Goal: Communication & Community: Answer question/provide support

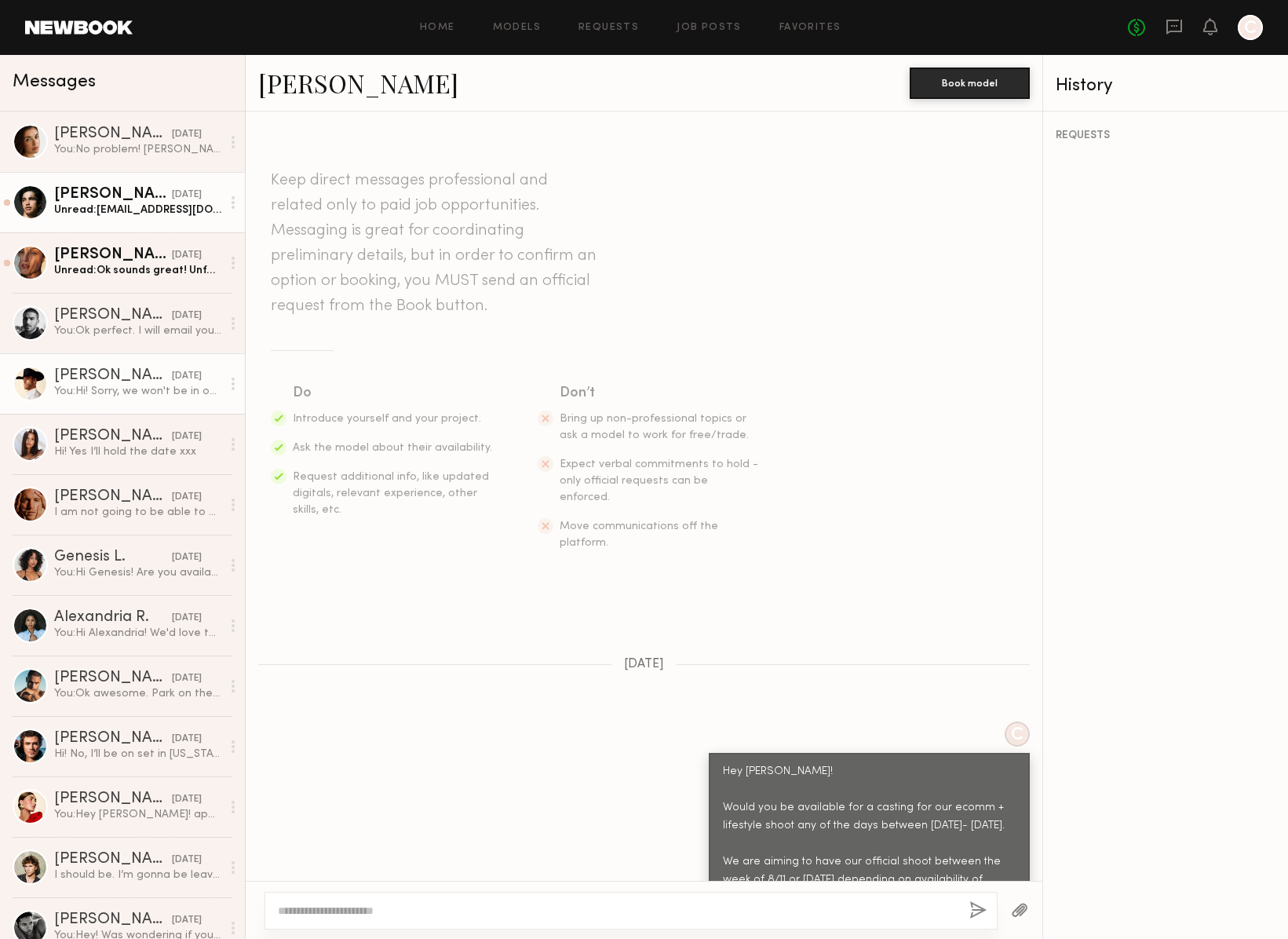
scroll to position [1997, 0]
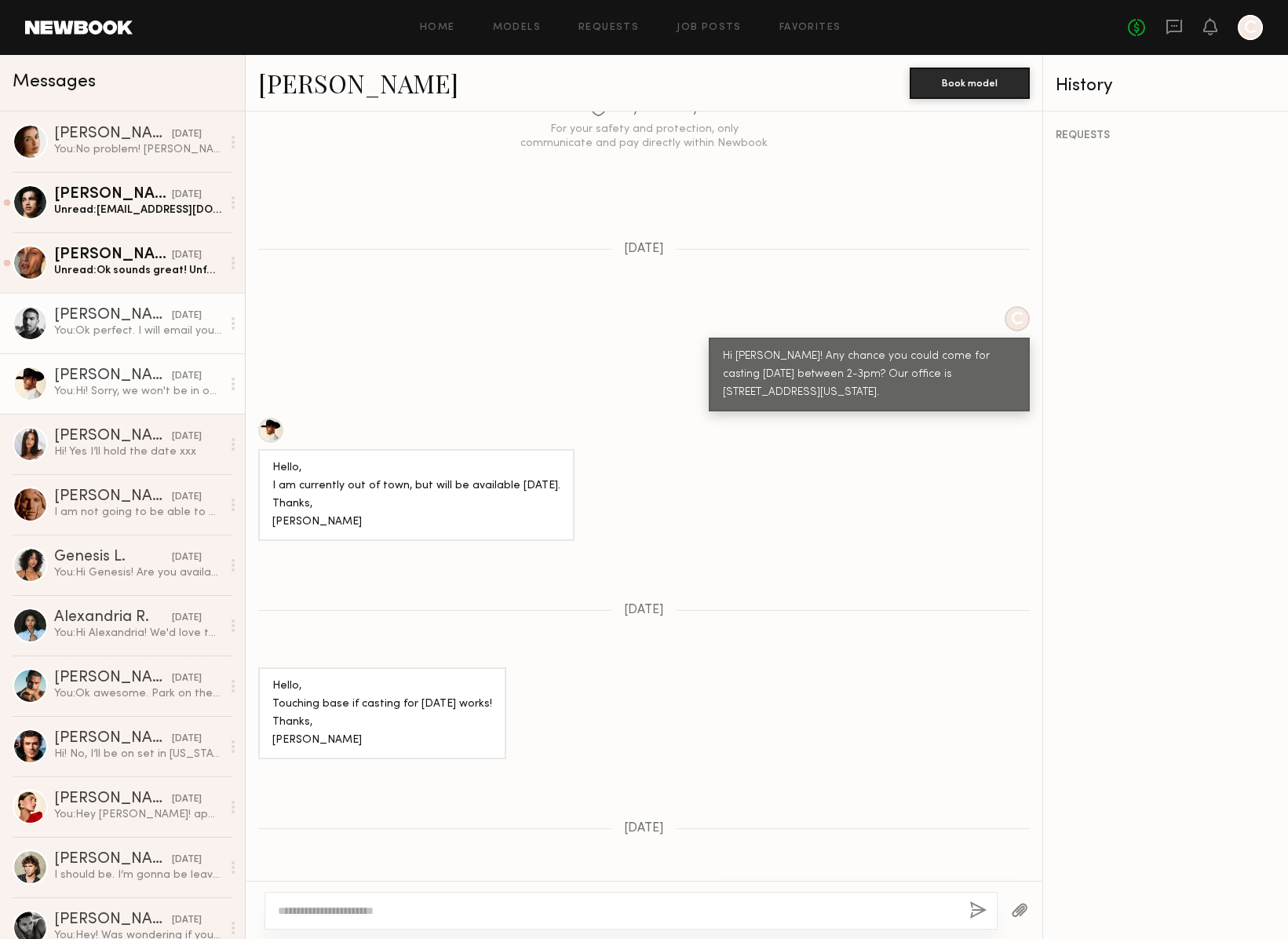
click at [108, 338] on div "You: Ok perfect. I will email you all the info!" at bounding box center [138, 330] width 168 height 15
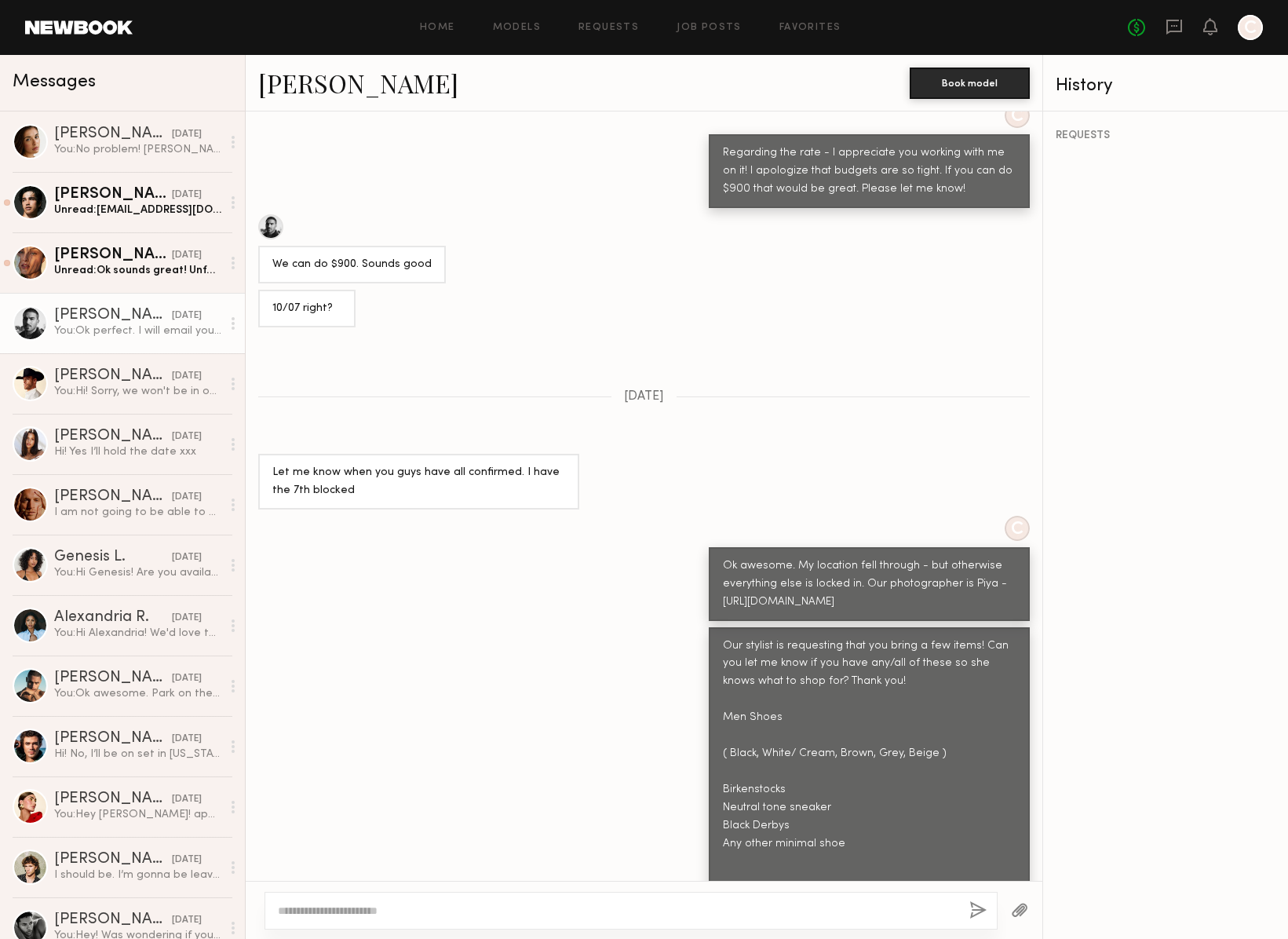
scroll to position [130, 0]
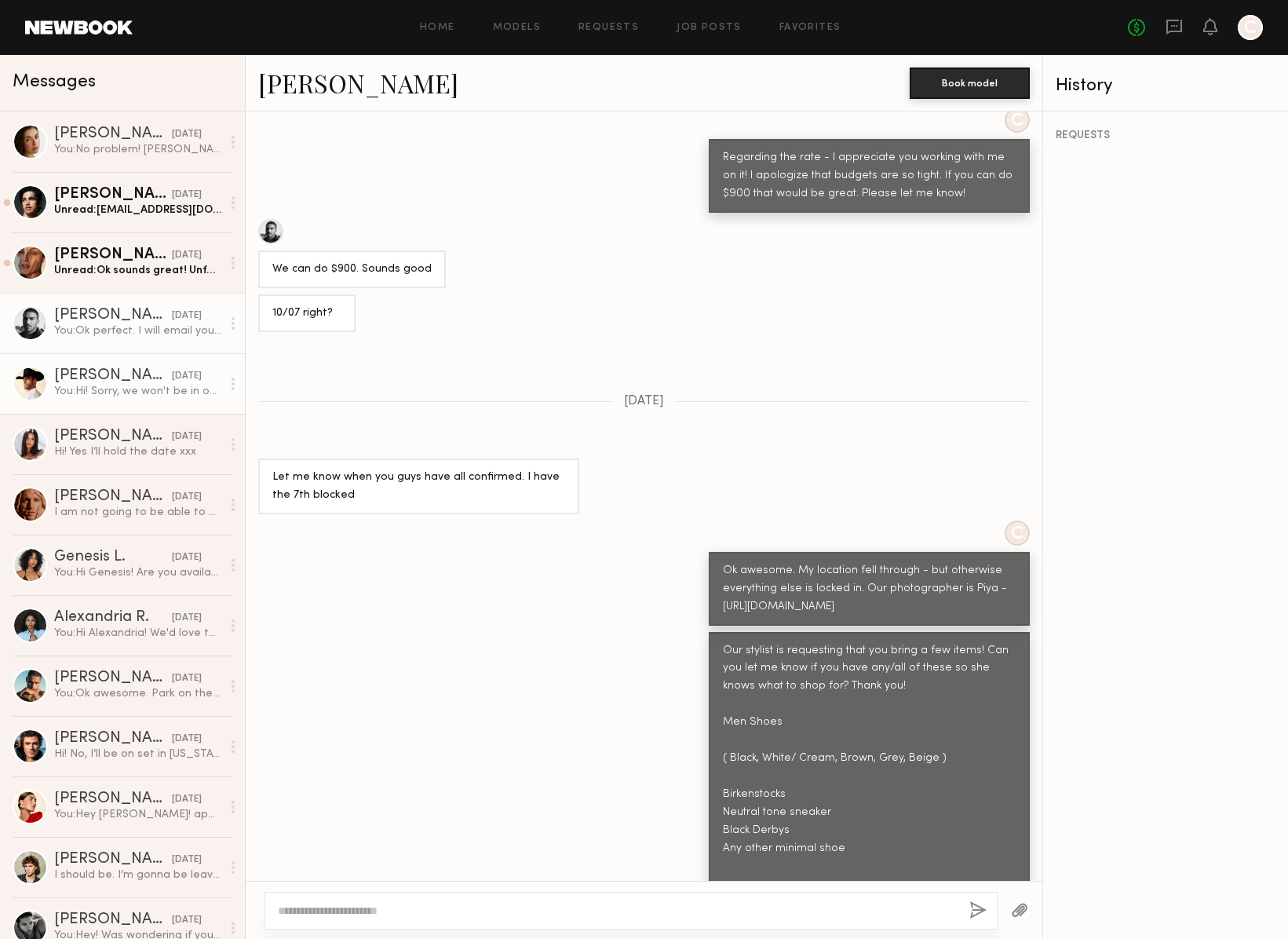
click at [105, 389] on div "You: Hi! Sorry, we won't be in office [DATE]. I will be in touch for the next s…" at bounding box center [138, 391] width 168 height 15
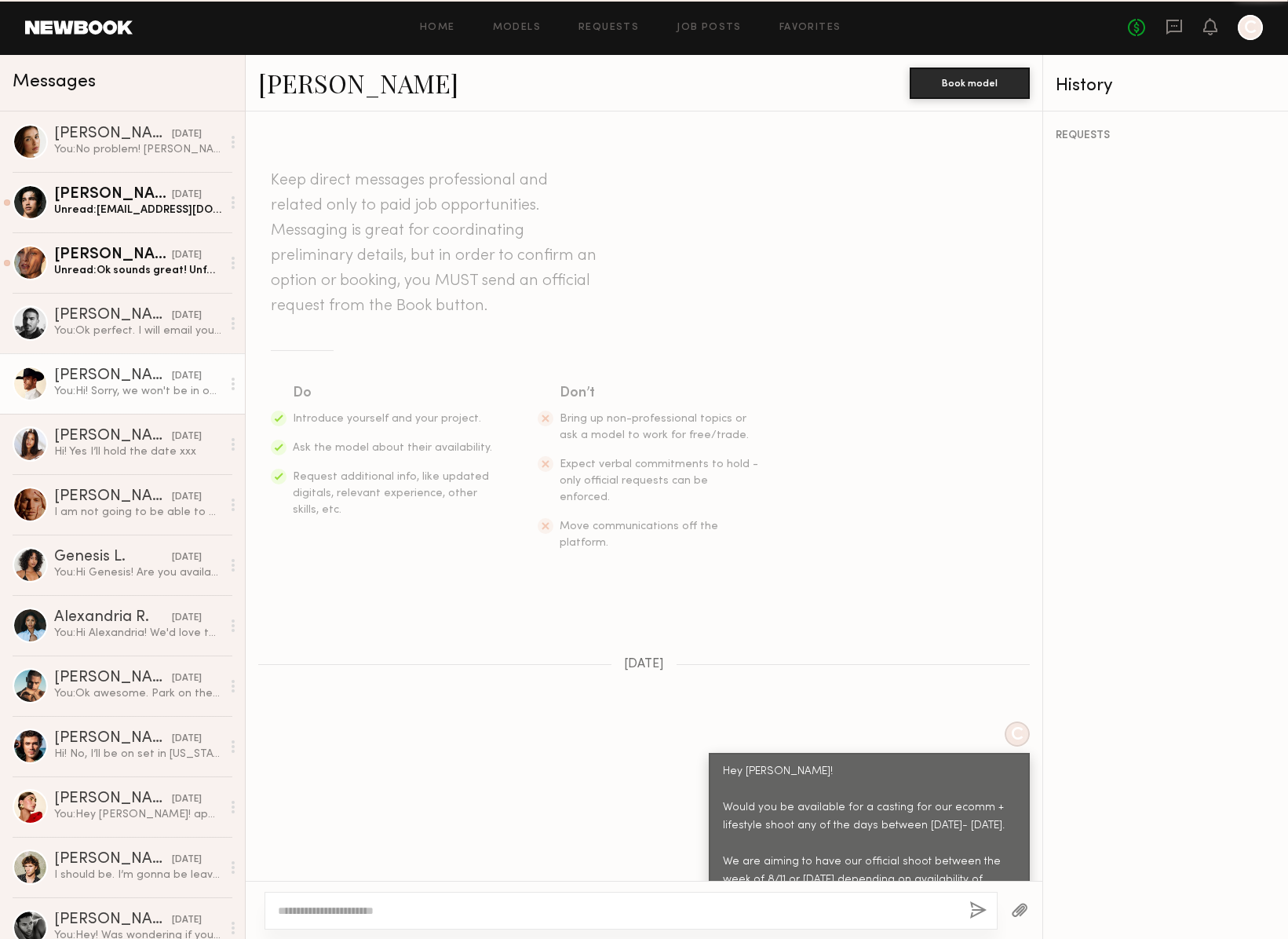
scroll to position [1997, 0]
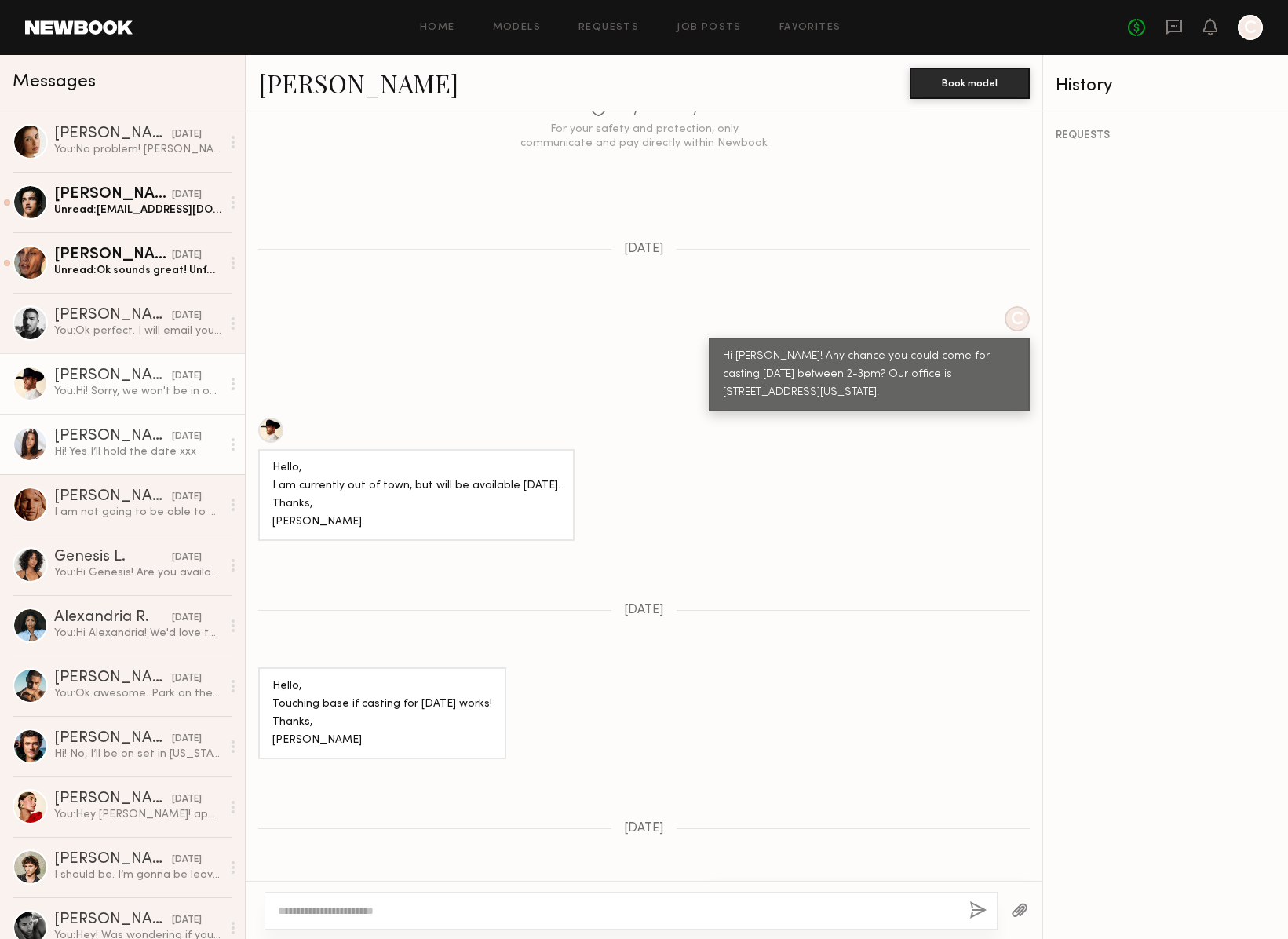
click at [105, 459] on link "[PERSON_NAME] [DATE] Hi! Yes I’ll hold the date xxx" at bounding box center [122, 444] width 245 height 61
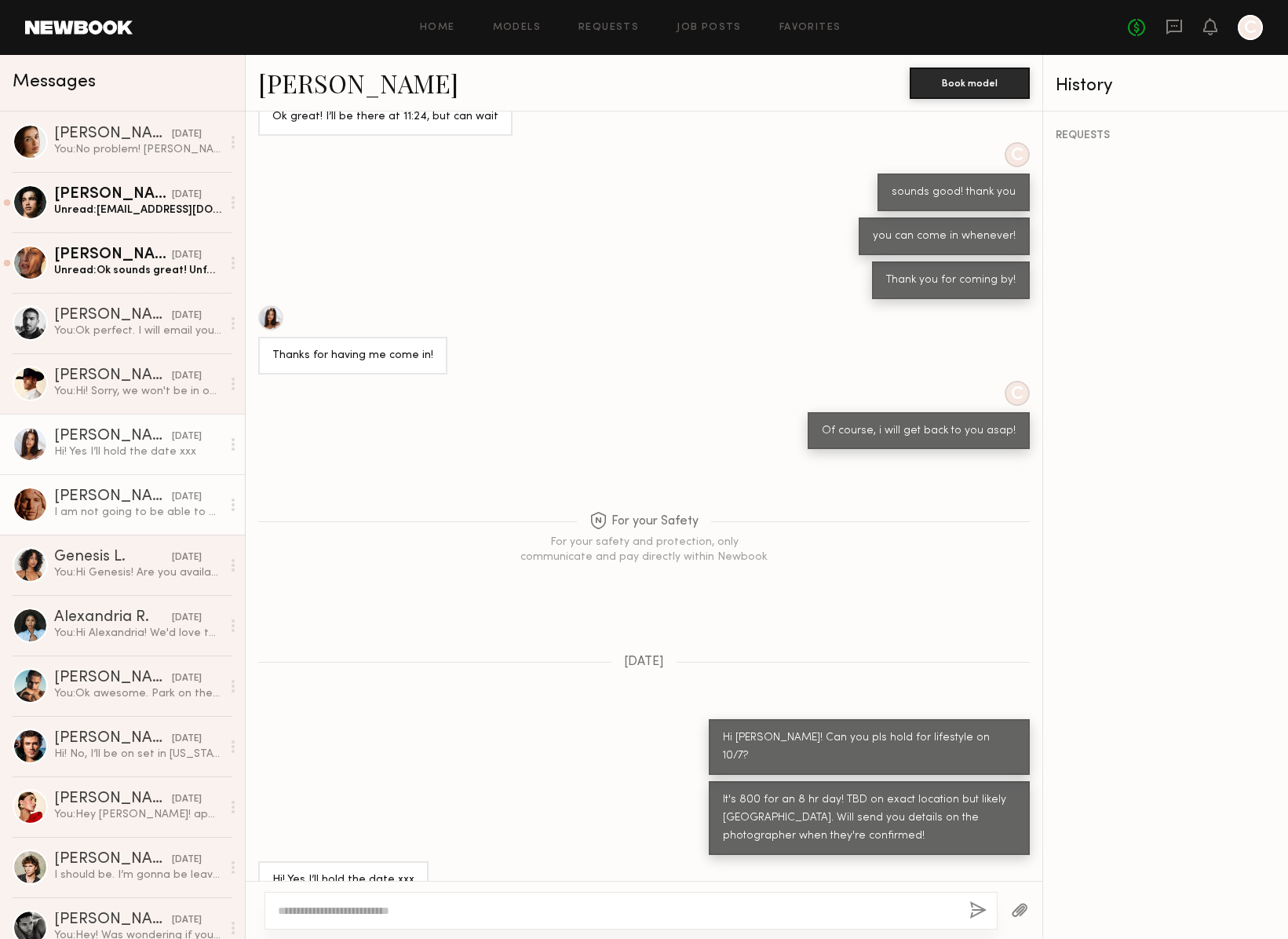
click at [109, 494] on div "[PERSON_NAME]" at bounding box center [113, 496] width 117 height 15
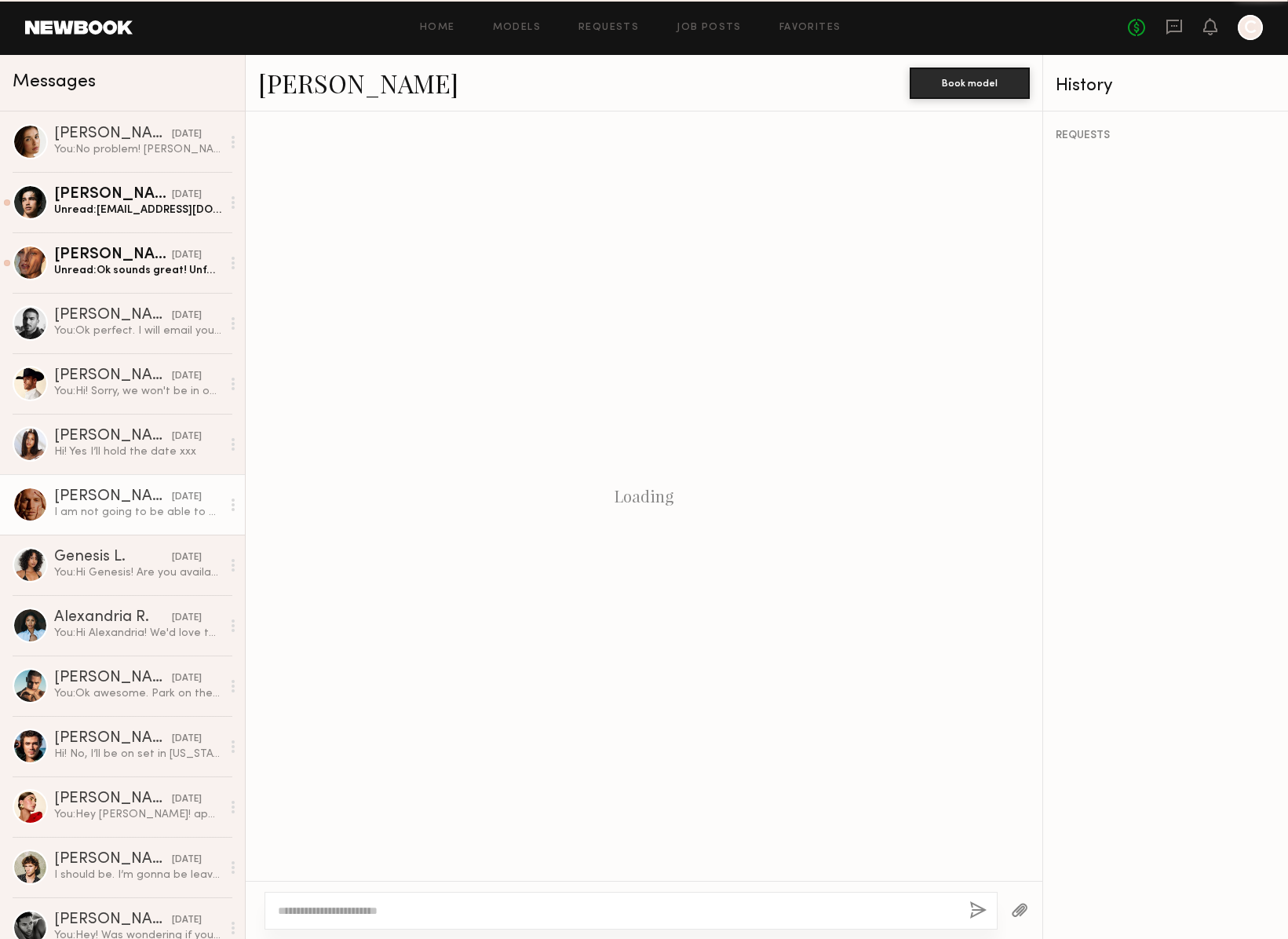
scroll to position [252, 0]
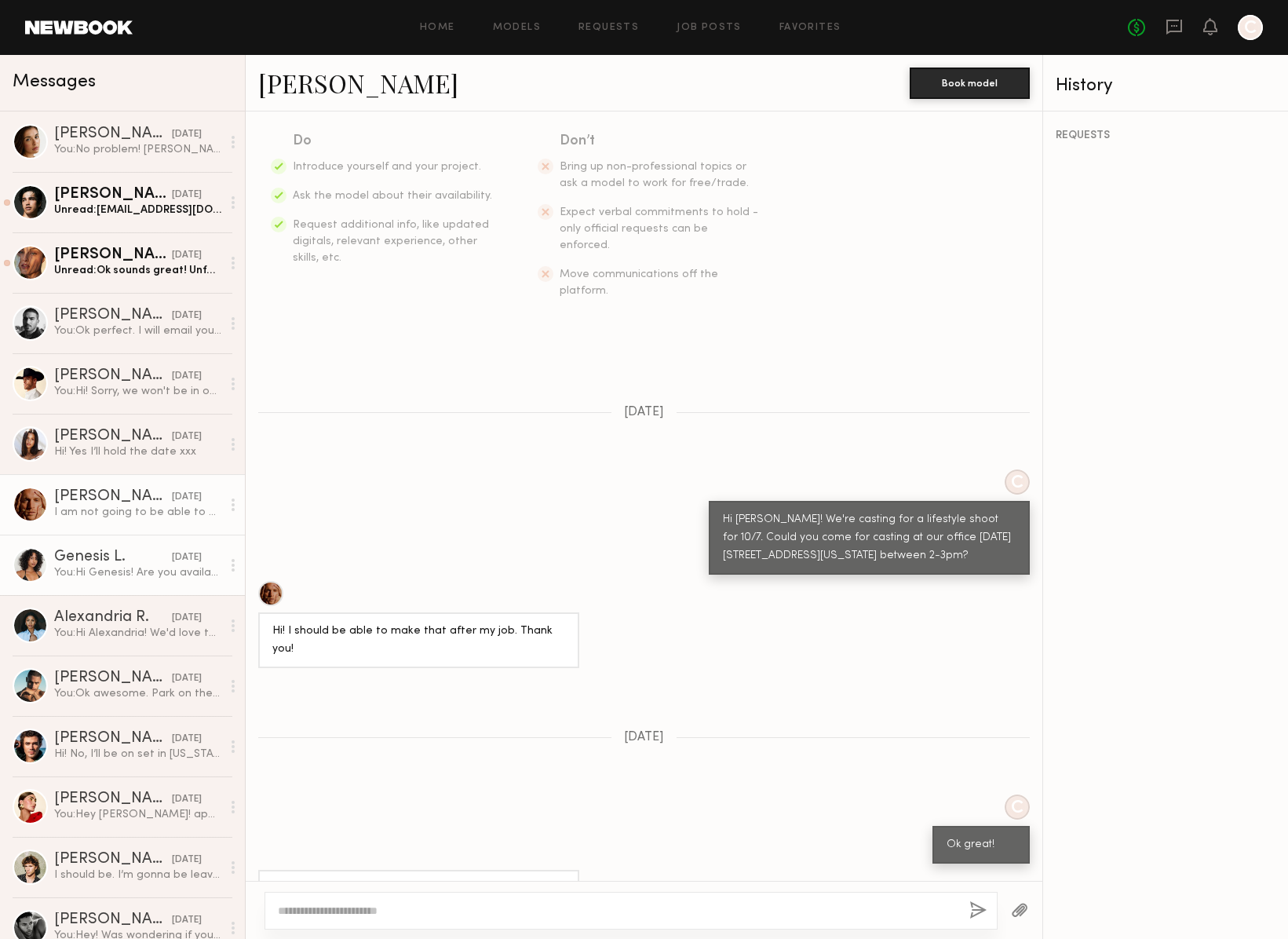
click at [112, 562] on div "Genesis L." at bounding box center [113, 557] width 117 height 15
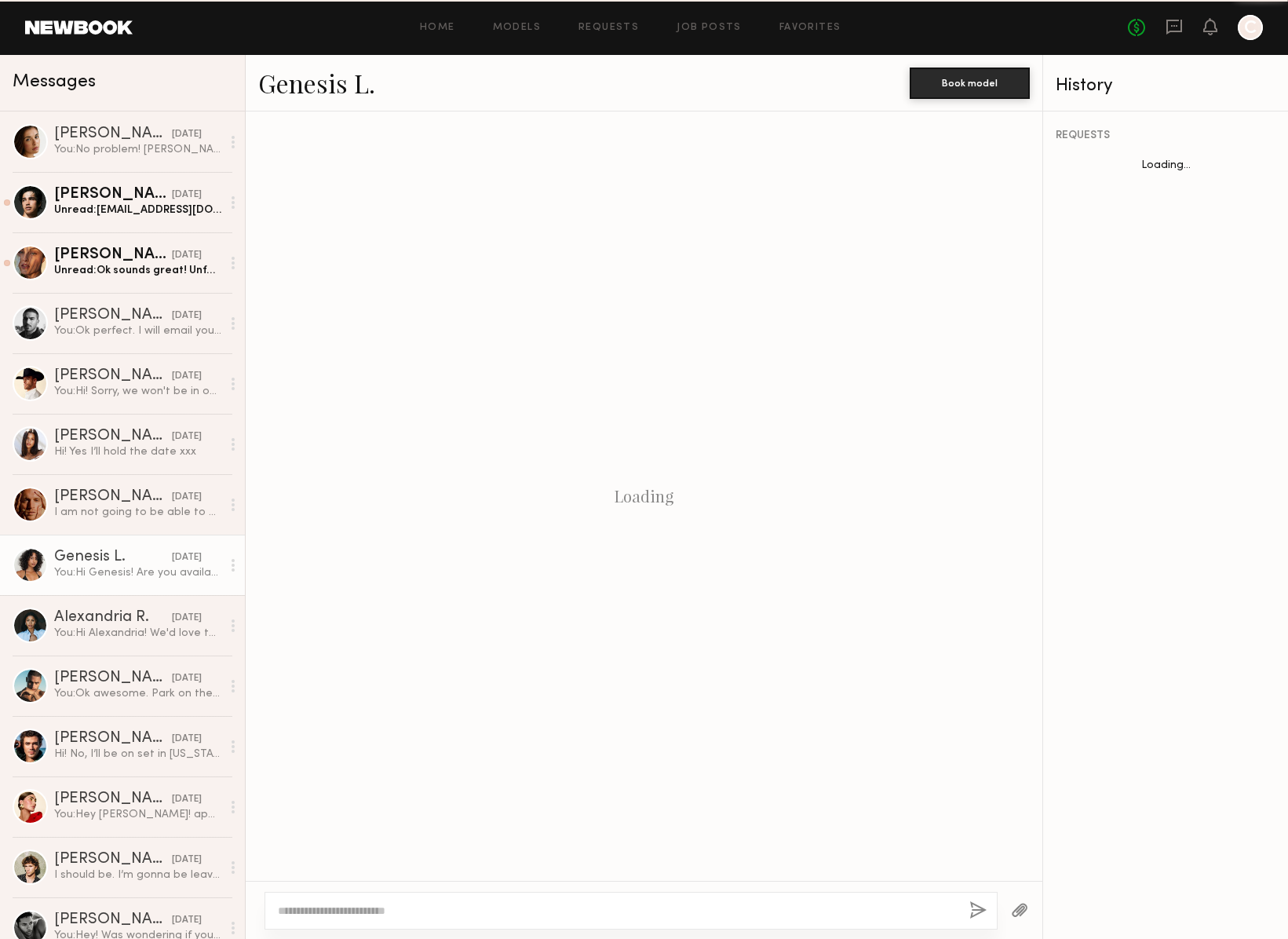
scroll to position [385, 0]
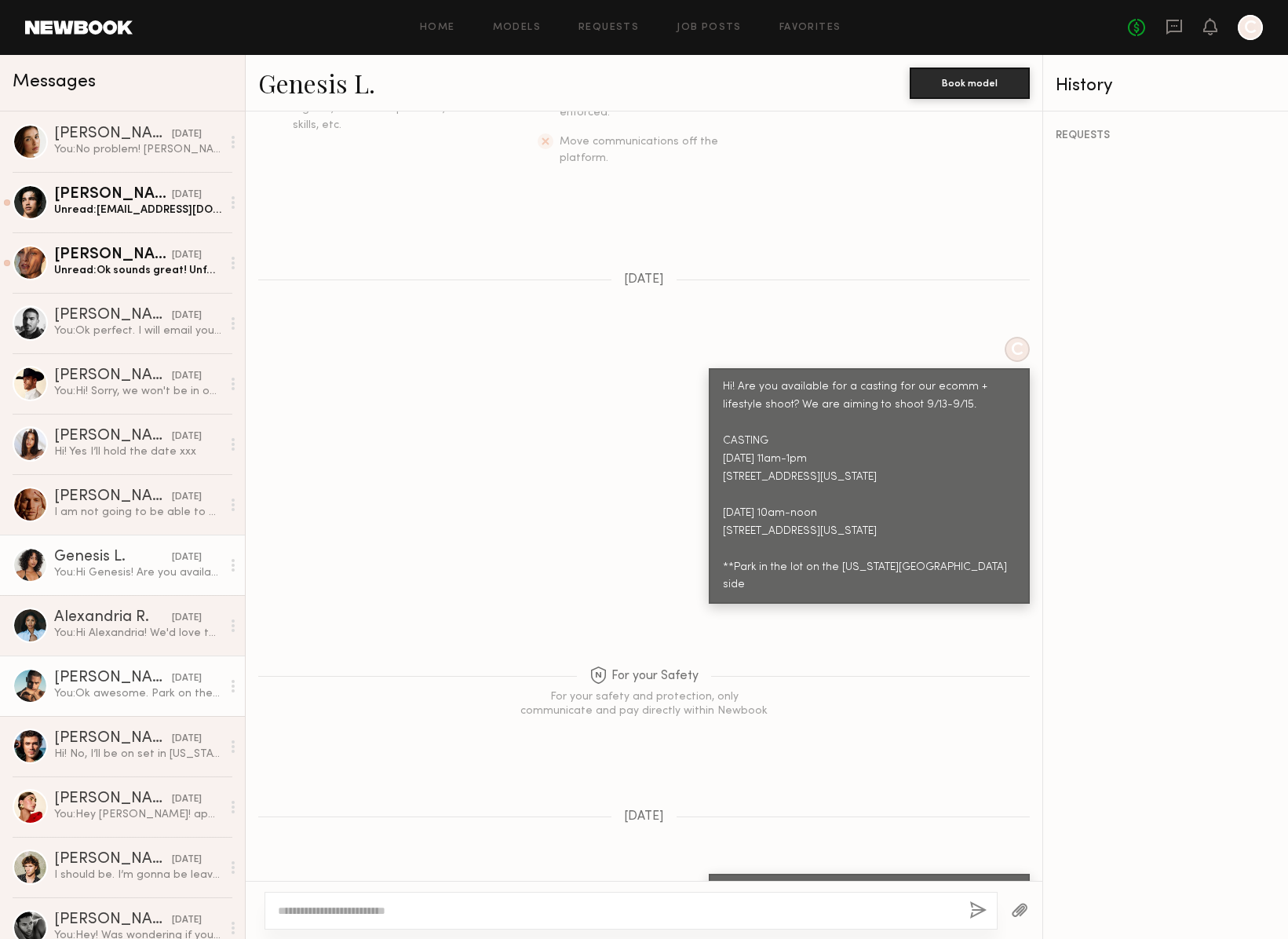
click at [112, 696] on div "You: Ok awesome. Park on the [US_STATE][GEOGRAPHIC_DATA] side of the parking lo…" at bounding box center [138, 693] width 168 height 15
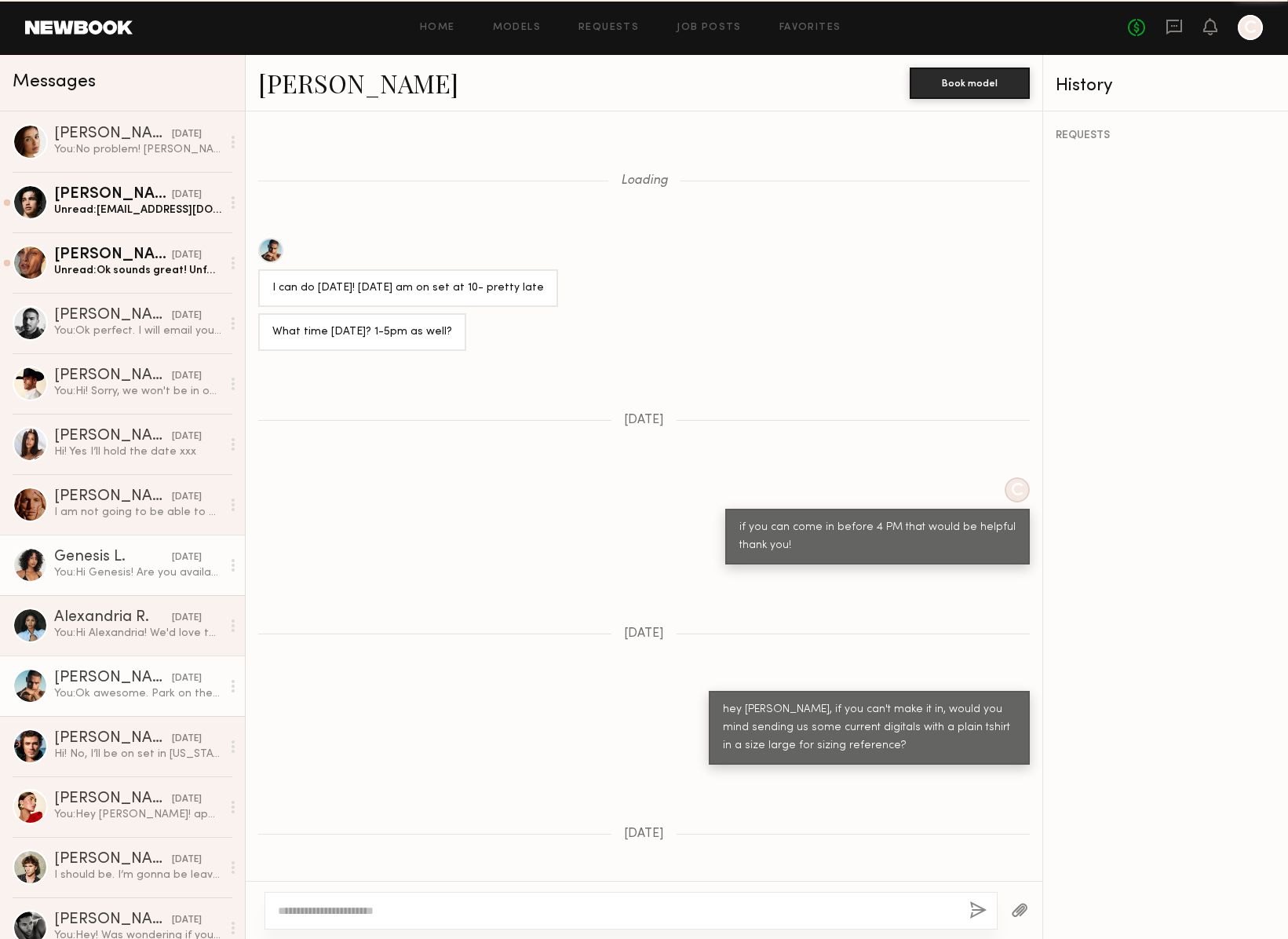
scroll to position [696, 0]
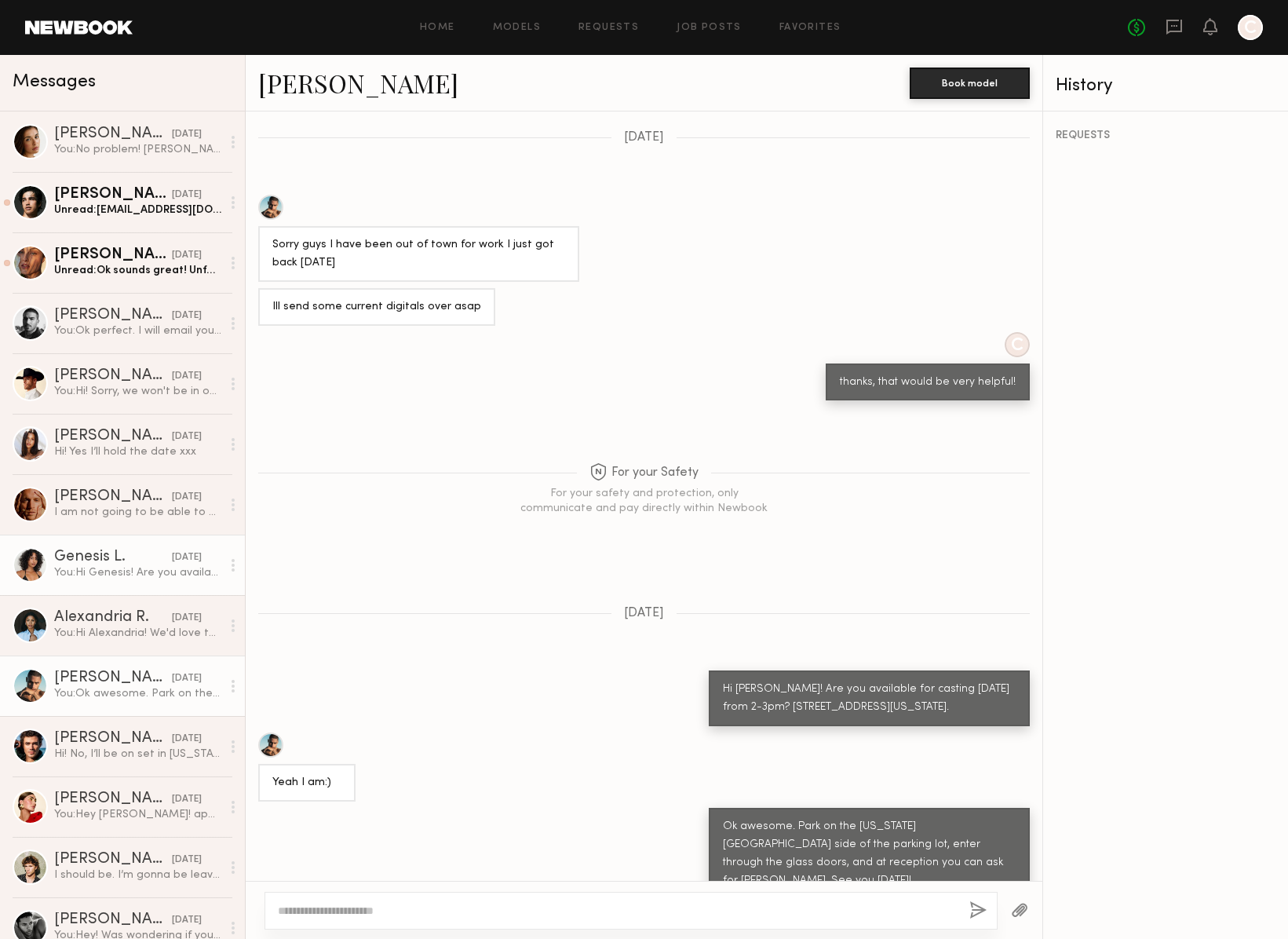
click at [100, 571] on div "You: Hi Genesis! Are you available for casting [DATE] 2-3pm? [STREET_ADDRESS][U…" at bounding box center [138, 572] width 168 height 15
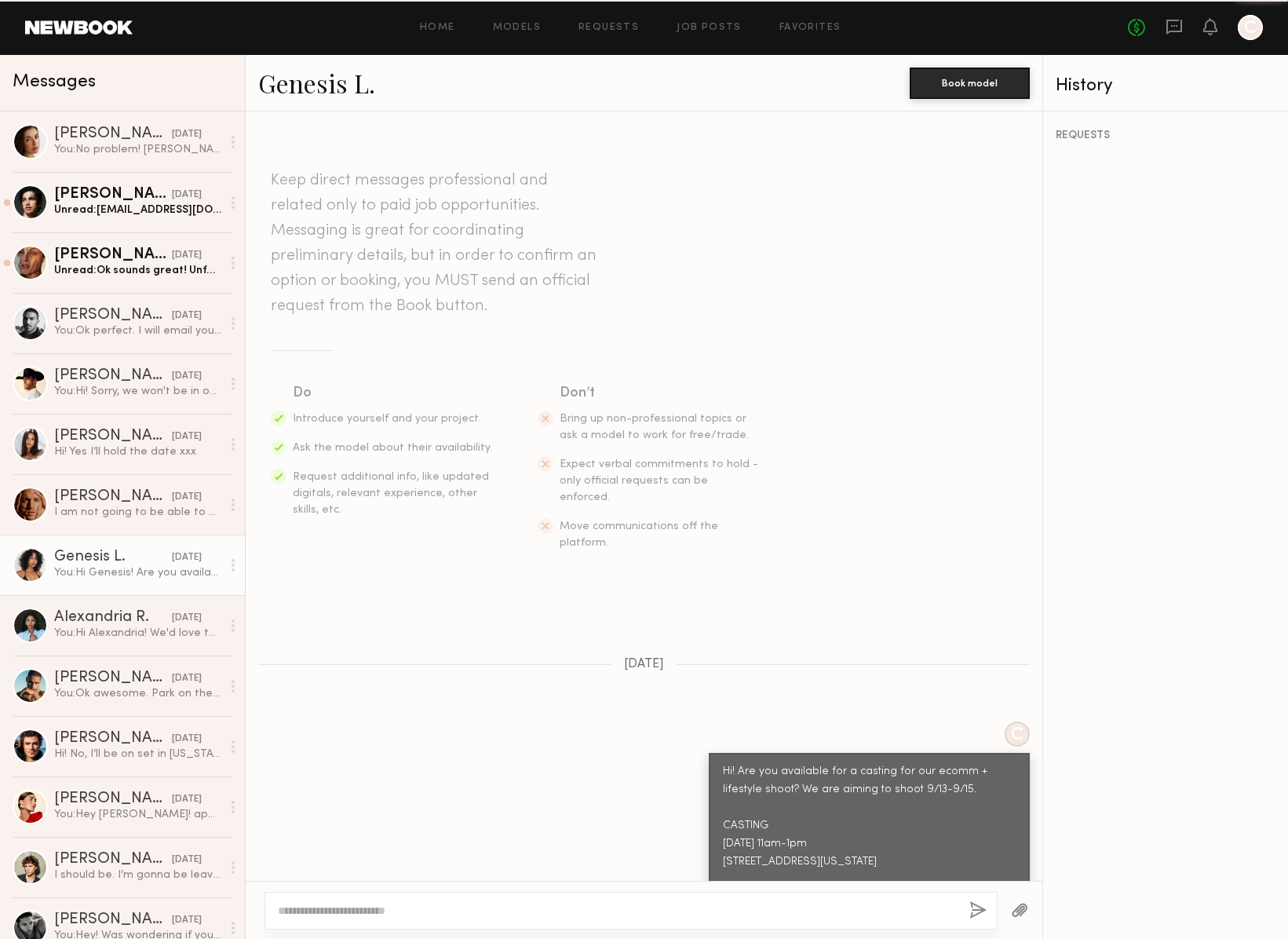
scroll to position [385, 0]
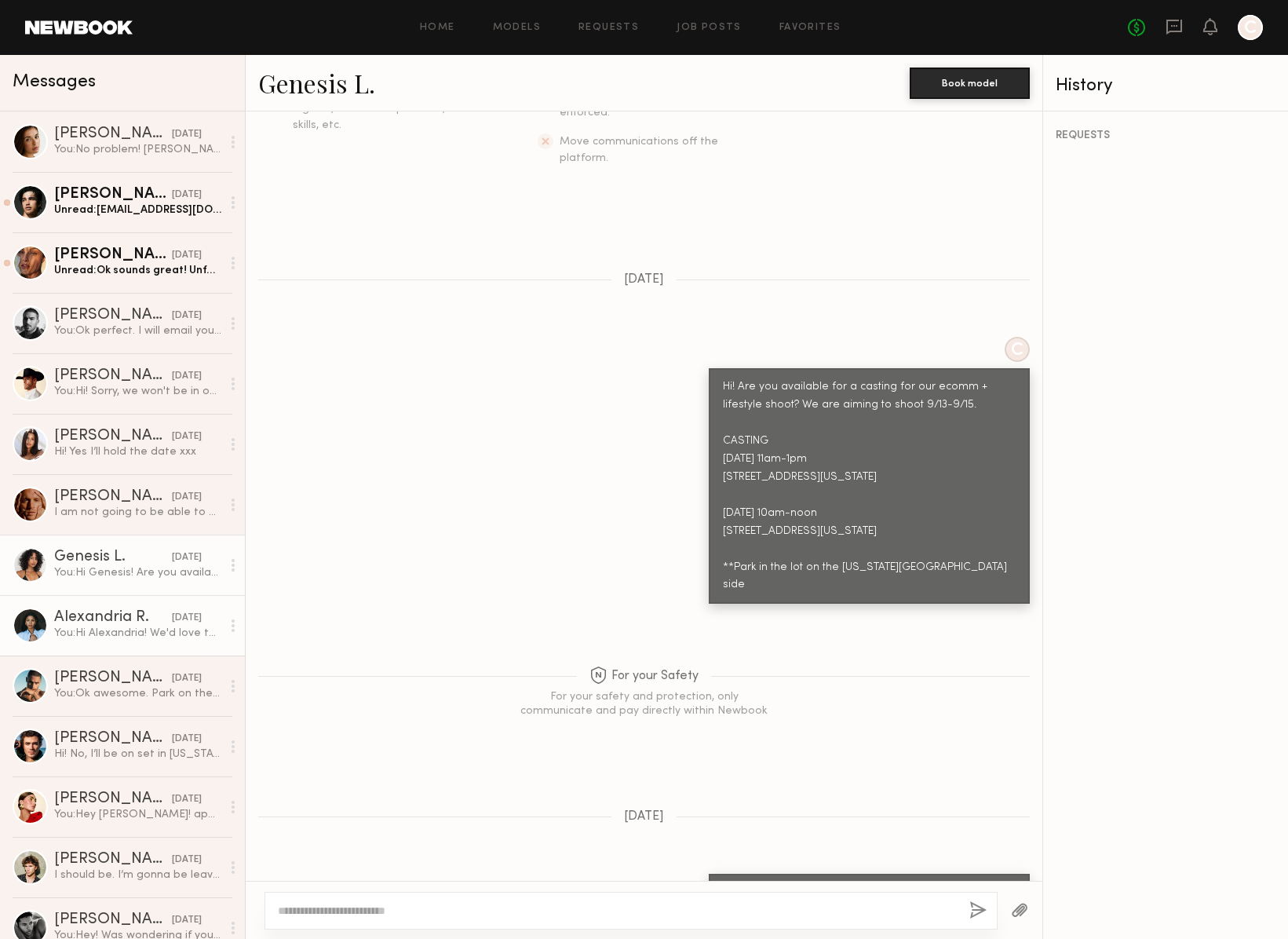
click at [118, 627] on div "You: Hi [PERSON_NAME]! We'd love to see you for casting to potentially book you…" at bounding box center [138, 633] width 168 height 15
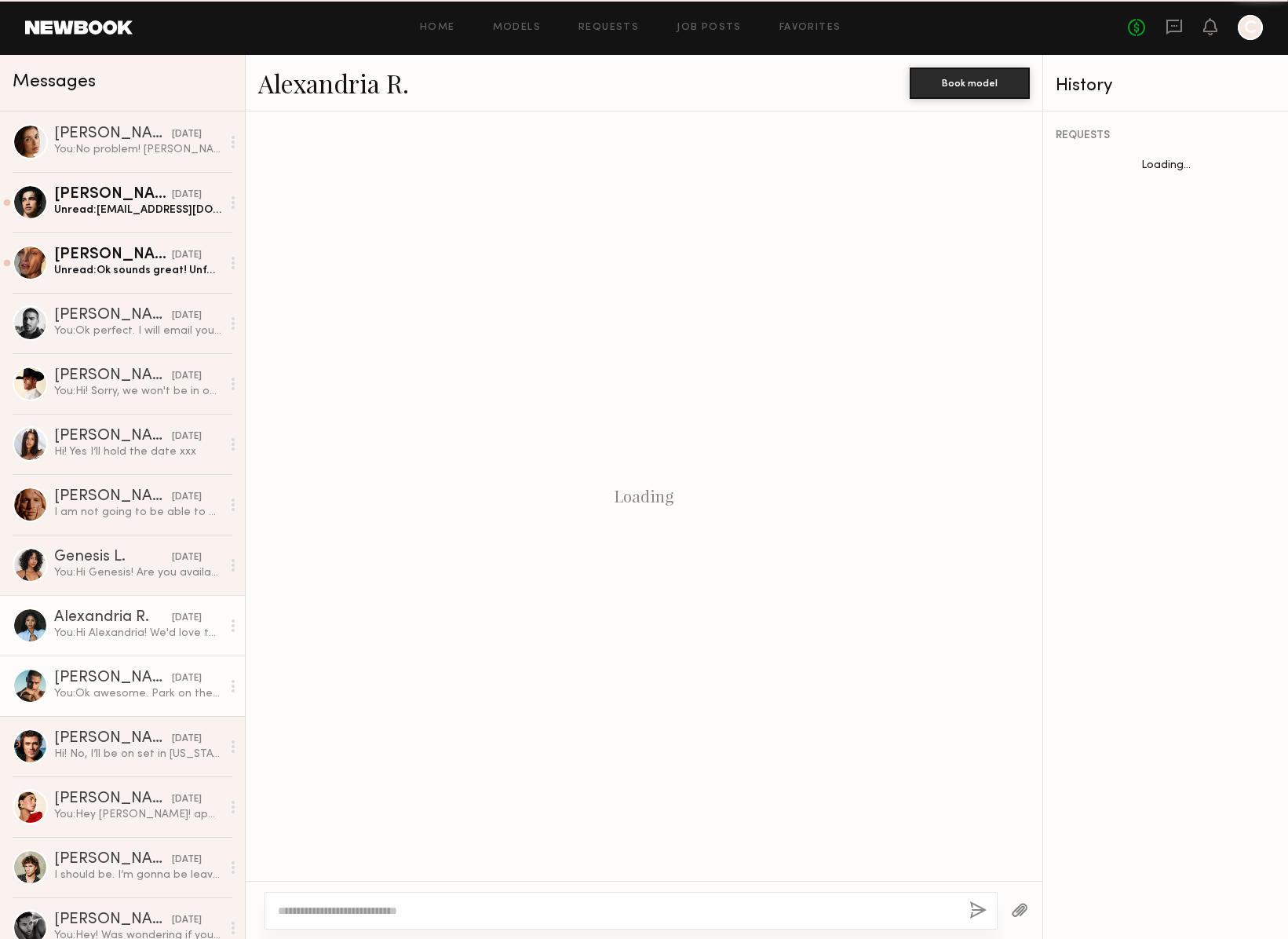
scroll to position [1022, 0]
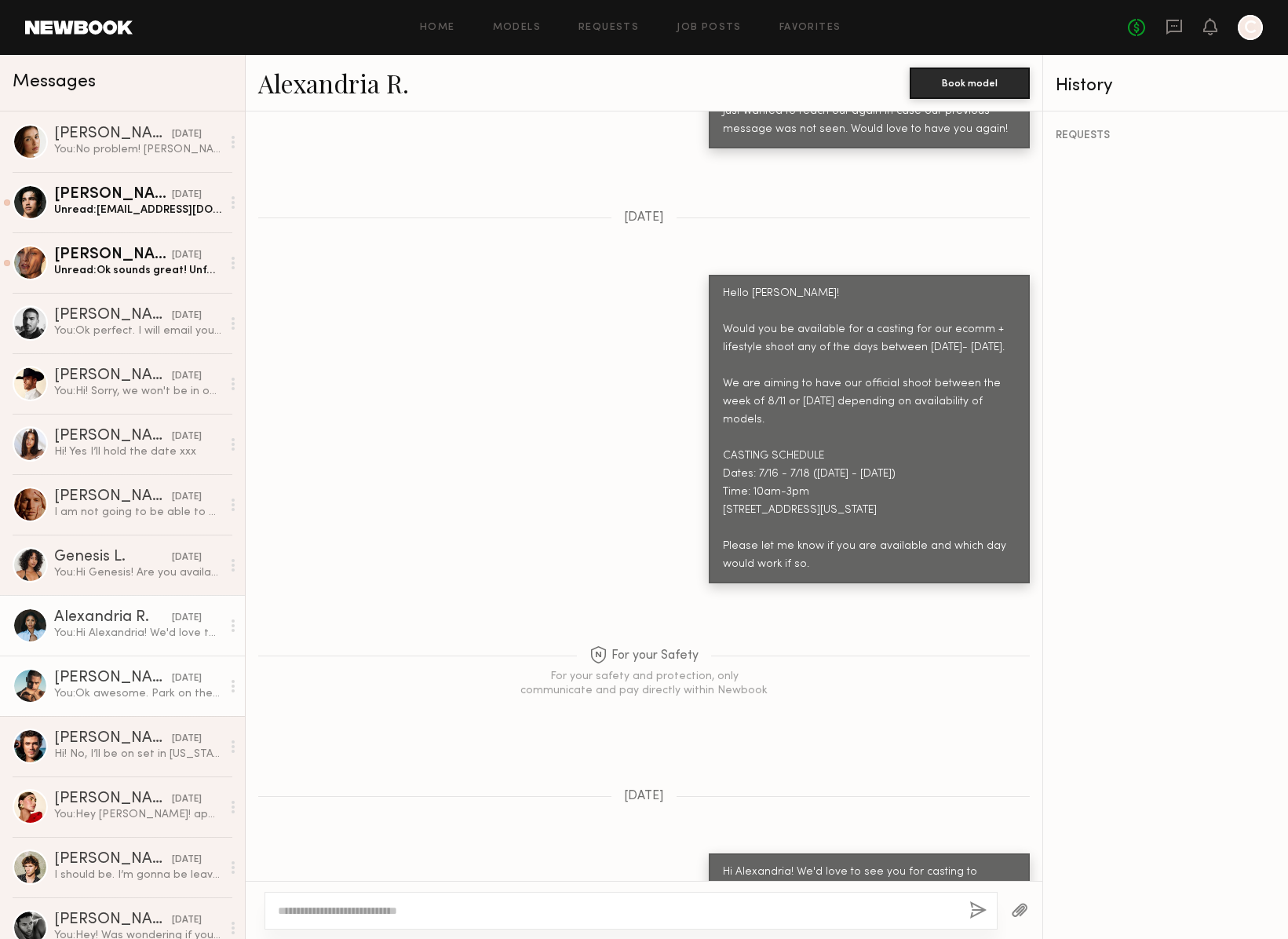
click at [117, 703] on link "[PERSON_NAME] [DATE] You: Ok awesome. Park on the [US_STATE][GEOGRAPHIC_DATA] s…" at bounding box center [122, 686] width 245 height 61
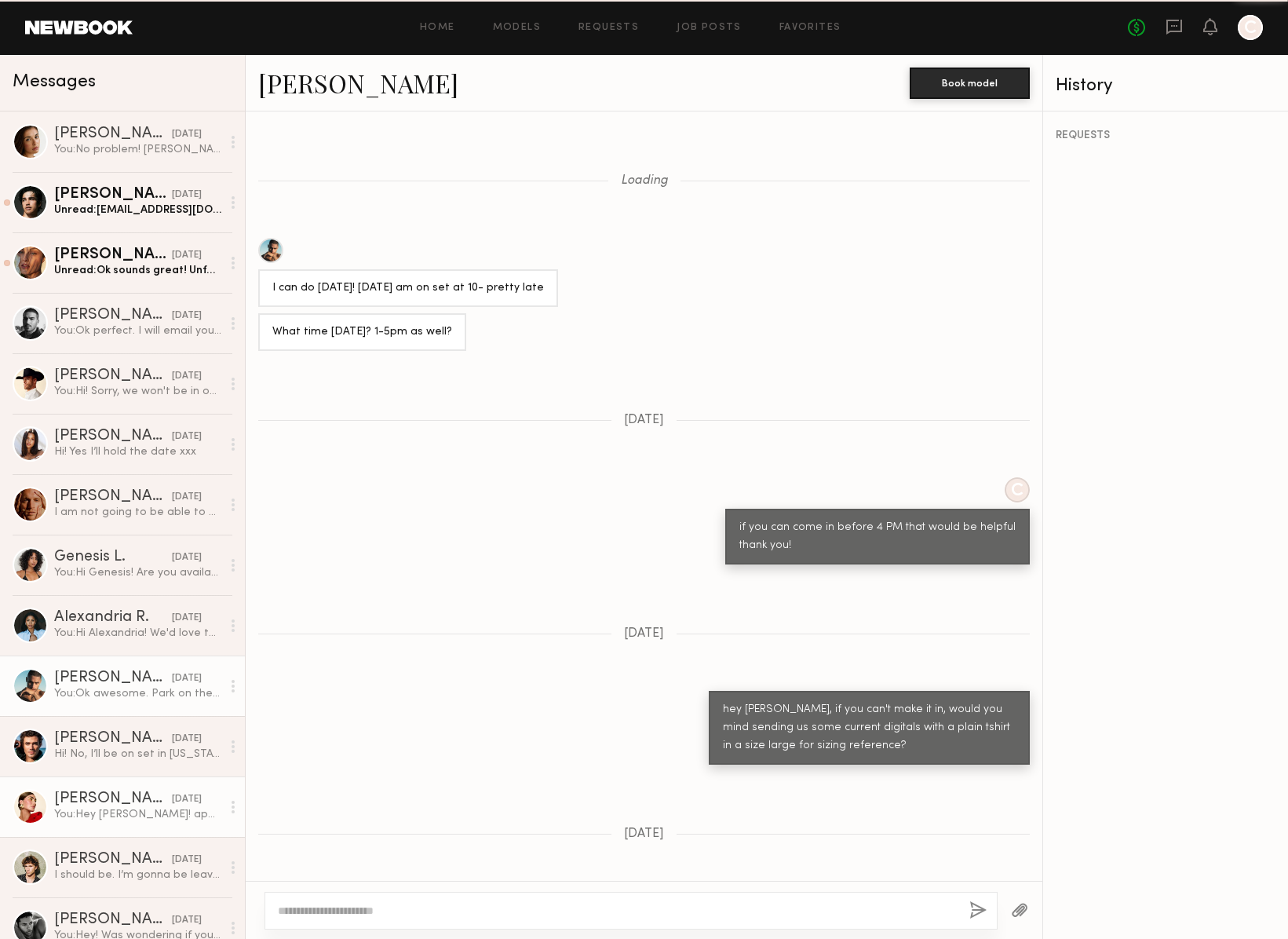
scroll to position [696, 0]
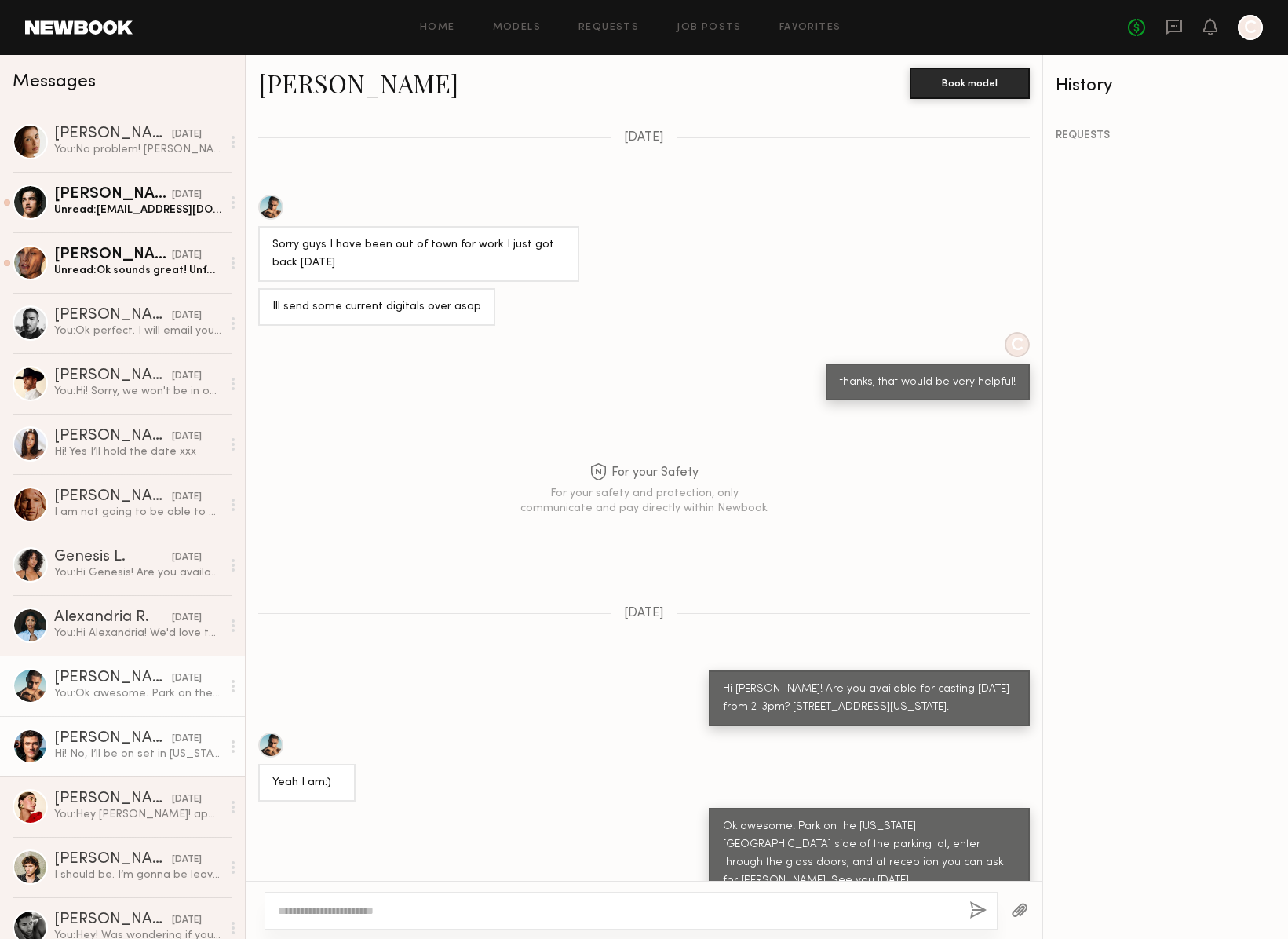
click at [118, 763] on link "[PERSON_NAME] [DATE] Hi! No, I’ll be on set in [US_STATE] [DATE] and [DATE]" at bounding box center [122, 746] width 245 height 61
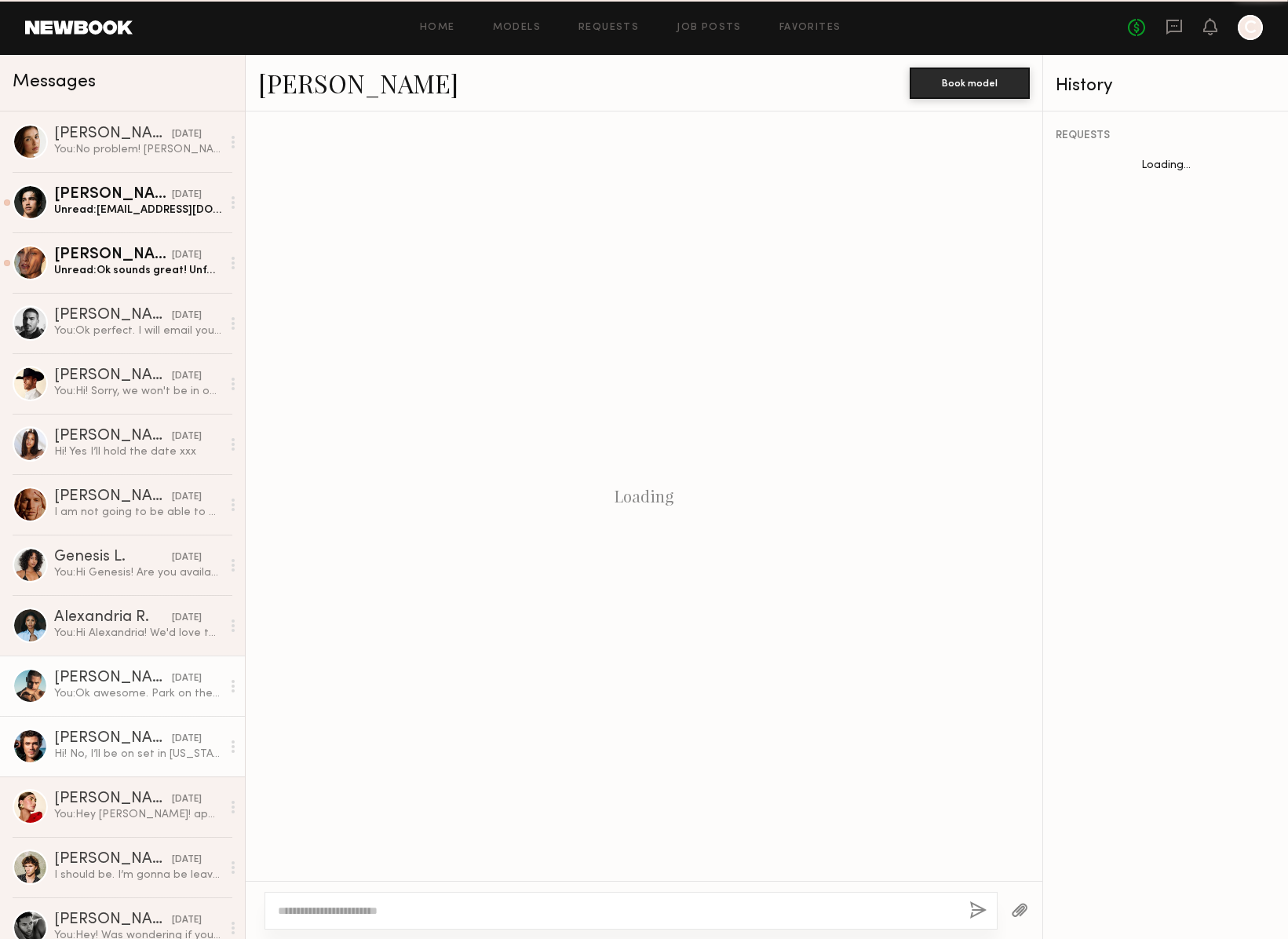
scroll to position [2335, 0]
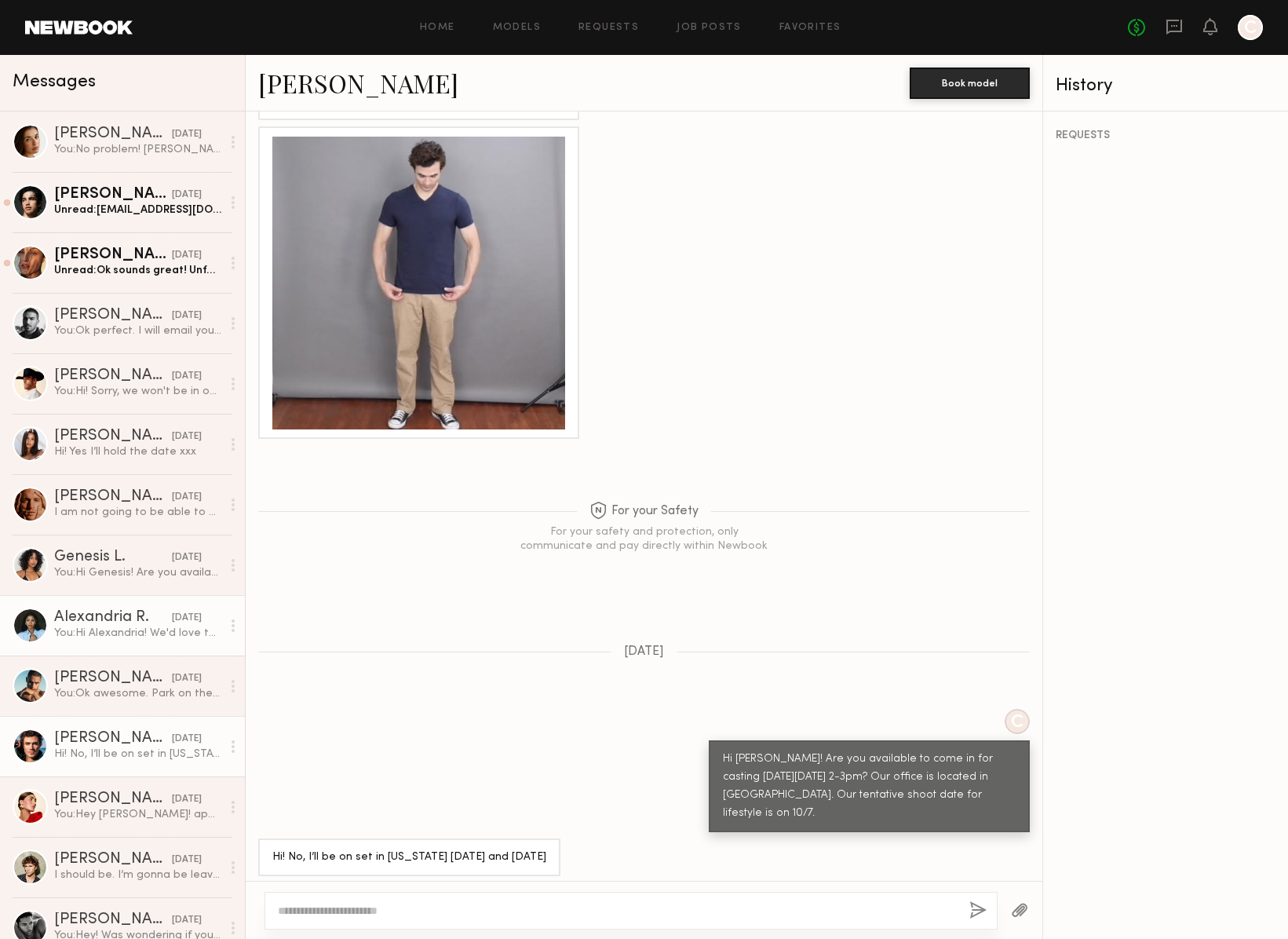
click at [104, 615] on div "Alexandria R." at bounding box center [113, 617] width 117 height 15
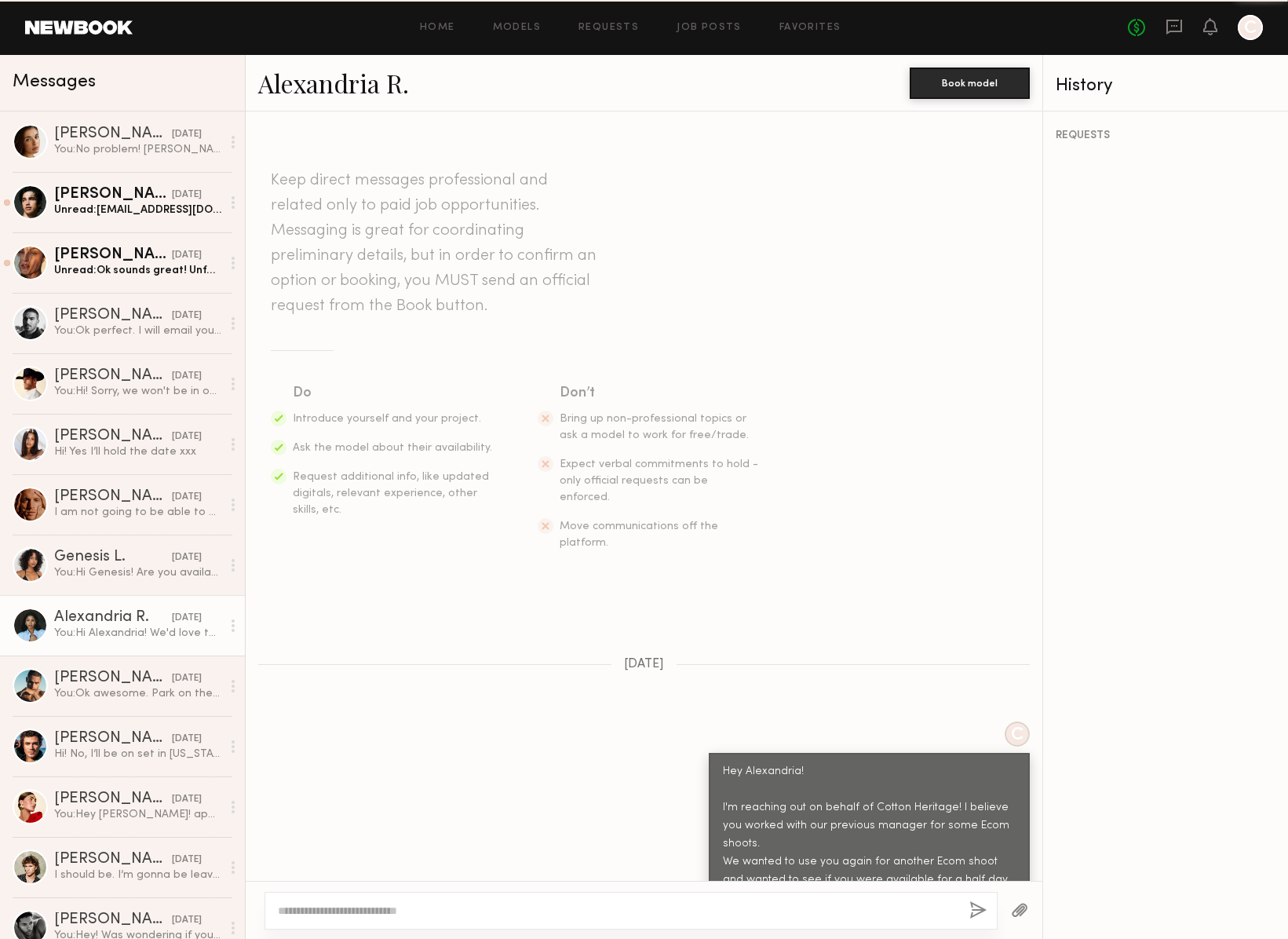
scroll to position [1022, 0]
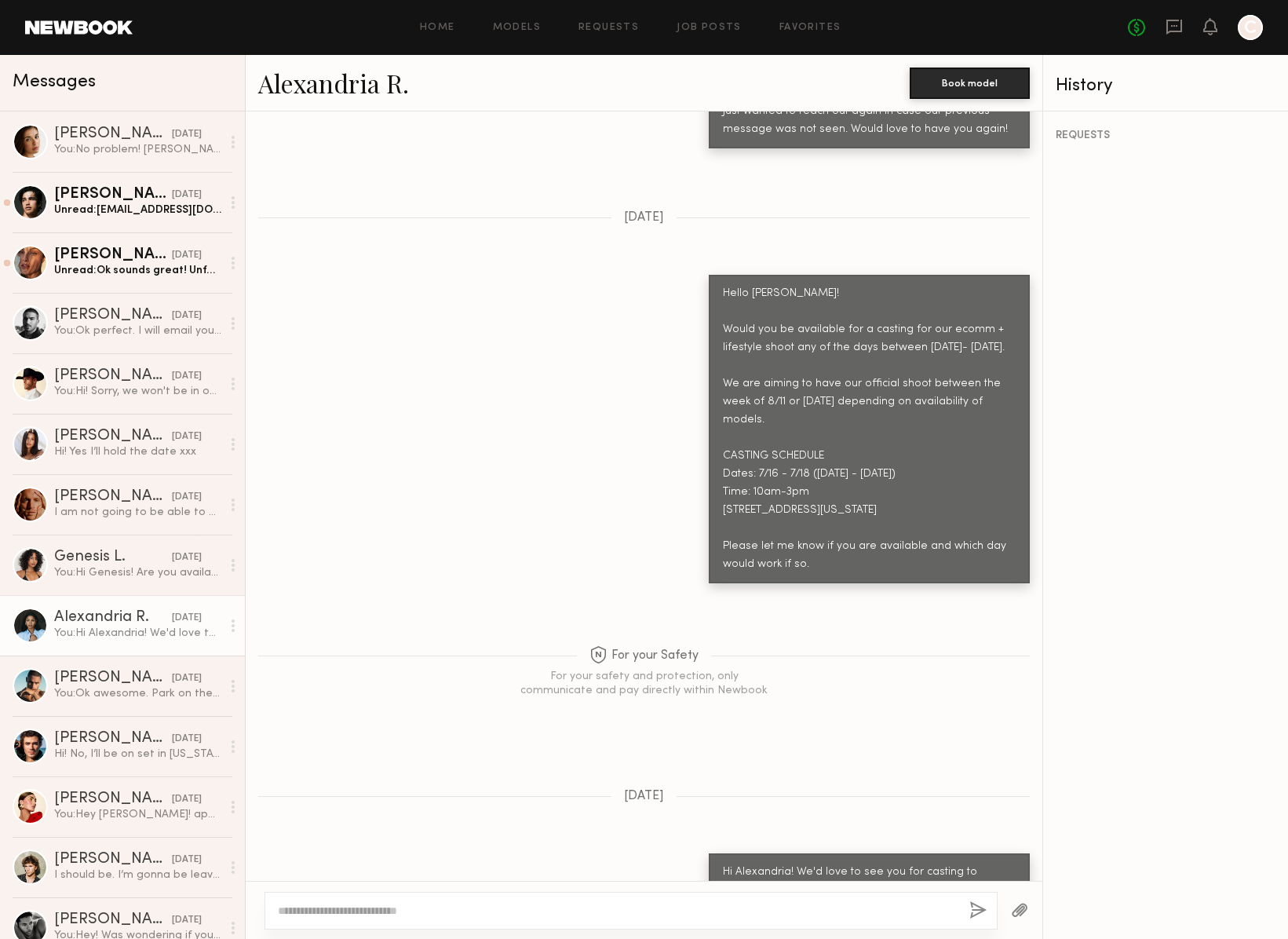
click at [351, 83] on link "Alexandria R." at bounding box center [334, 83] width 151 height 34
click at [108, 282] on link "[PERSON_NAME] [DATE] Unread: Ok sounds great! Unfortunately I’m booked [DATE] :…" at bounding box center [122, 262] width 245 height 61
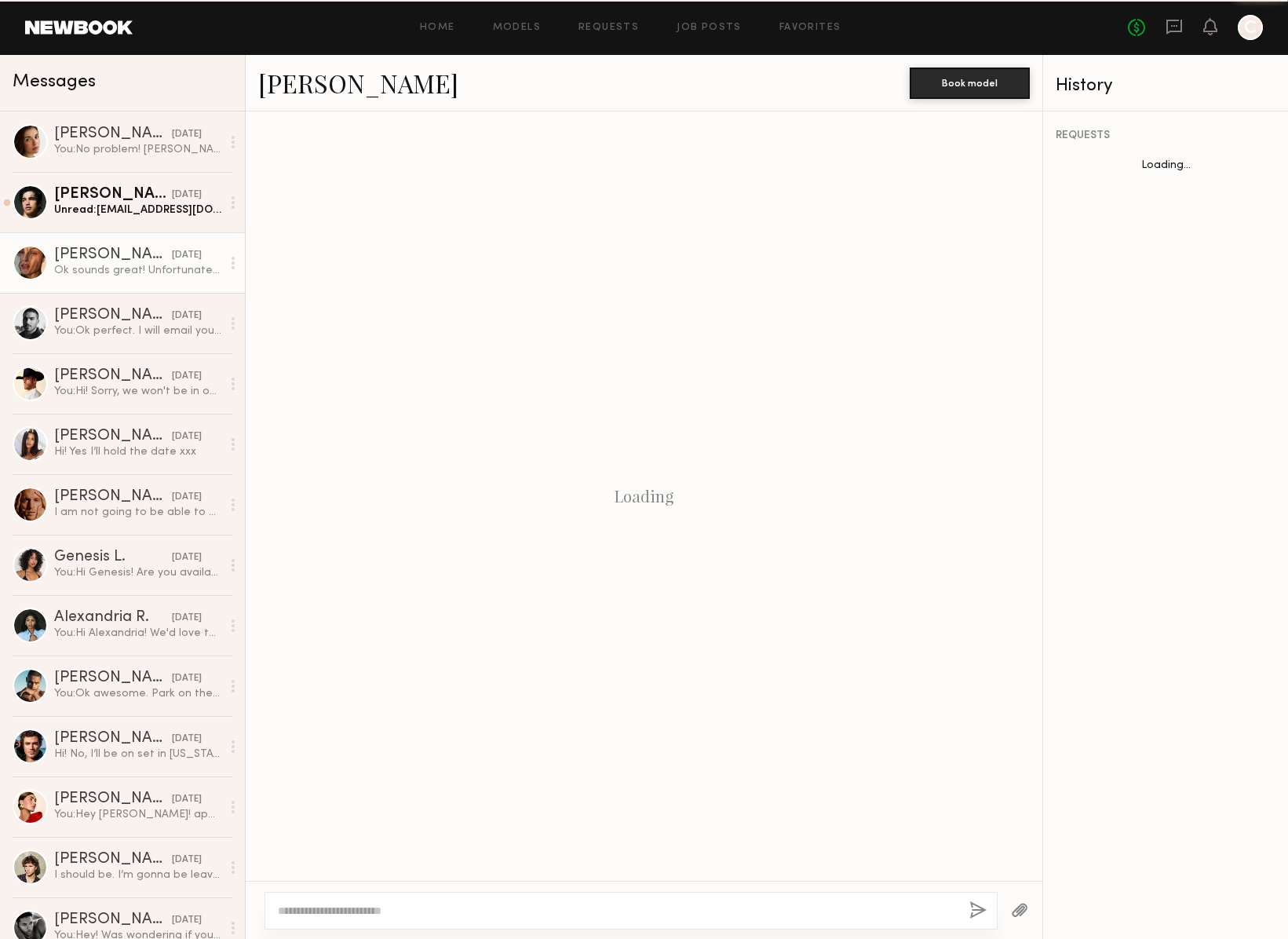
scroll to position [567, 0]
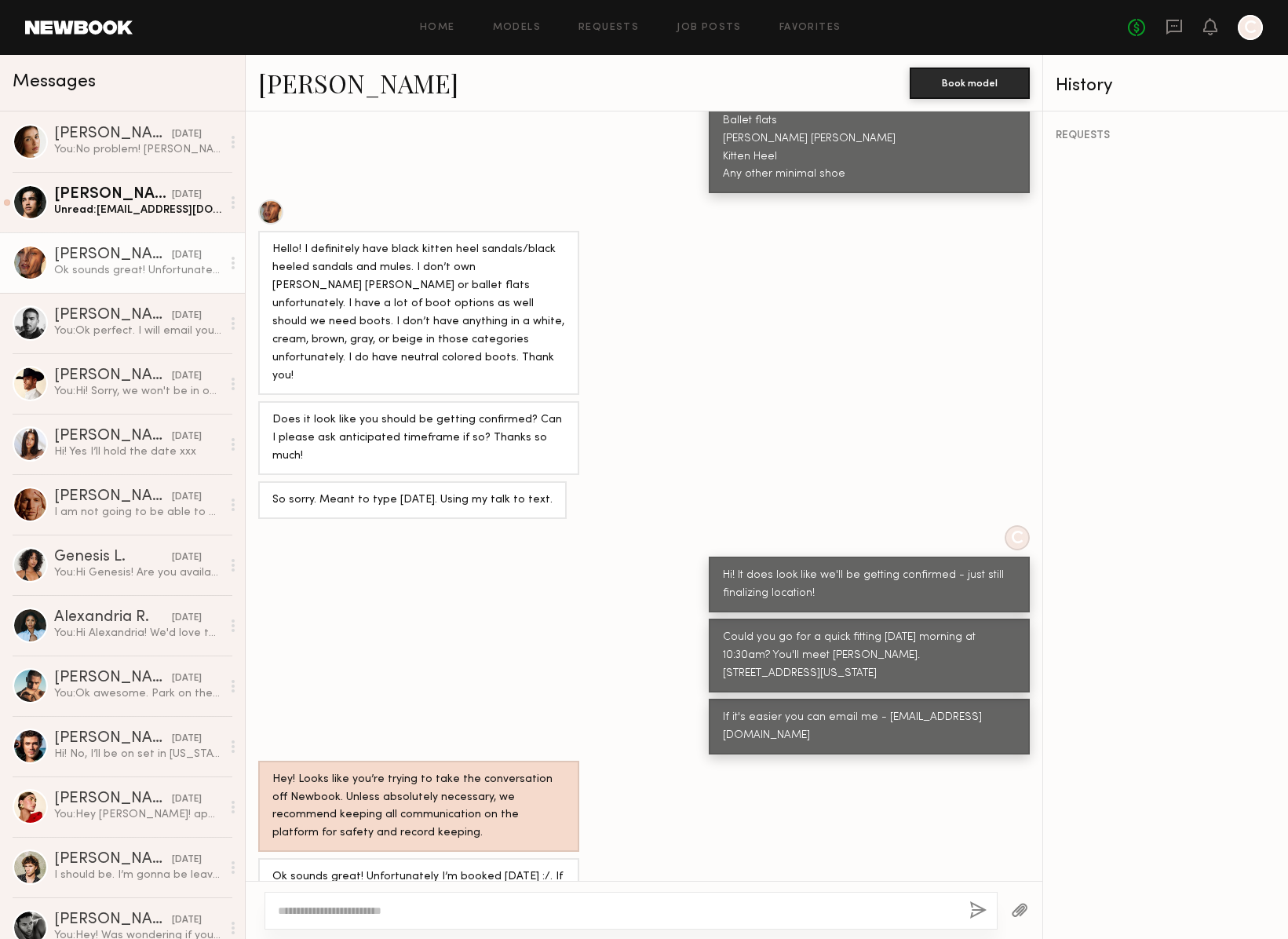
click at [108, 266] on div "Ok sounds great! Unfortunately I’m booked [DATE] :/. If it’s helpful, I am usua…" at bounding box center [138, 270] width 168 height 15
click at [117, 144] on div "You: No problem! [PERSON_NAME] will see you [DATE] at 11am." at bounding box center [138, 149] width 168 height 15
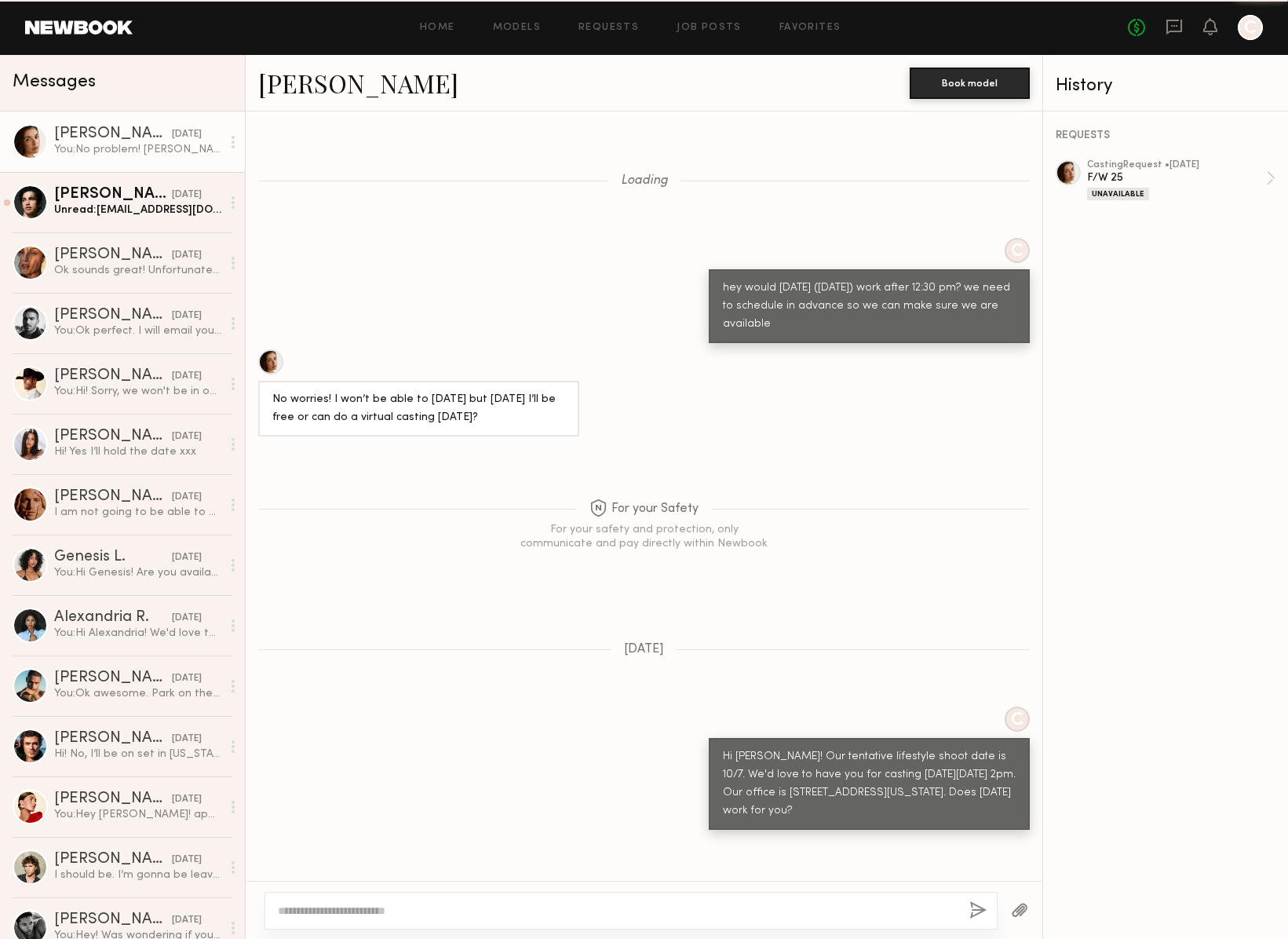
scroll to position [1401, 0]
